Goal: Transaction & Acquisition: Purchase product/service

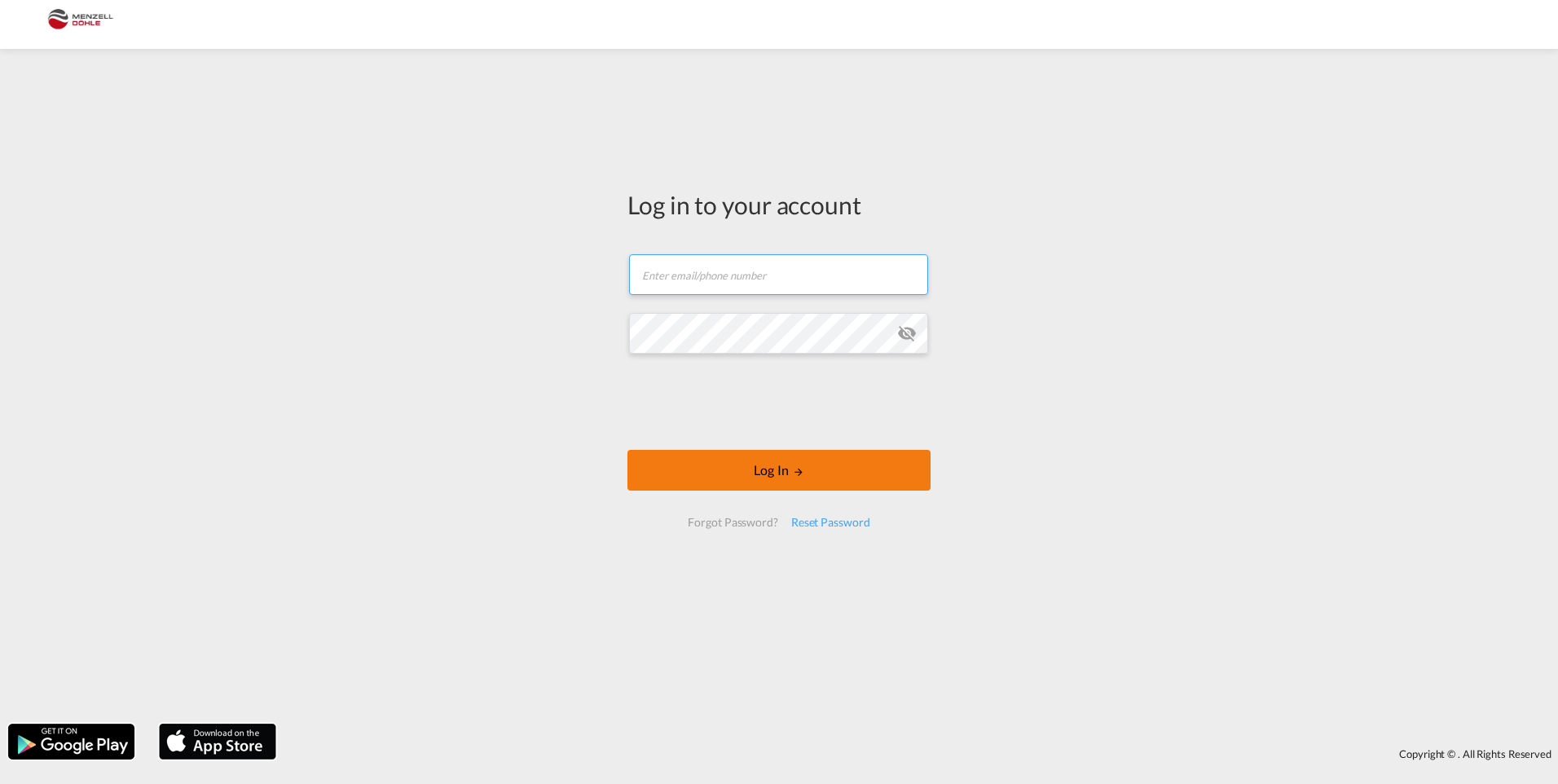
type input "[PERSON_NAME][EMAIL_ADDRESS][DOMAIN_NAME]"
click at [854, 465] on button "Log In" at bounding box center [778, 469] width 303 height 41
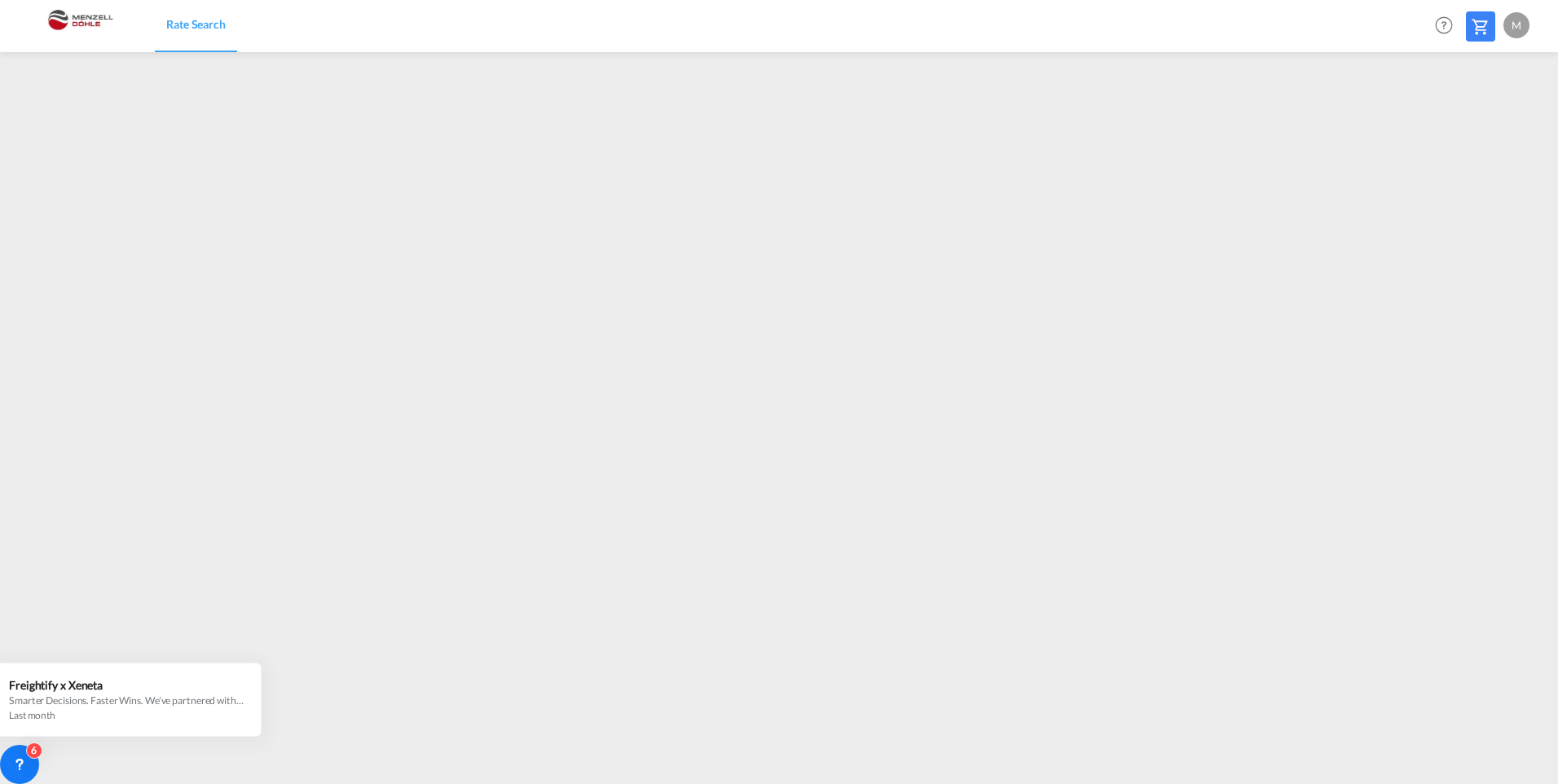
click at [1468, 24] on div at bounding box center [1480, 26] width 29 height 30
